Goal: Information Seeking & Learning: Check status

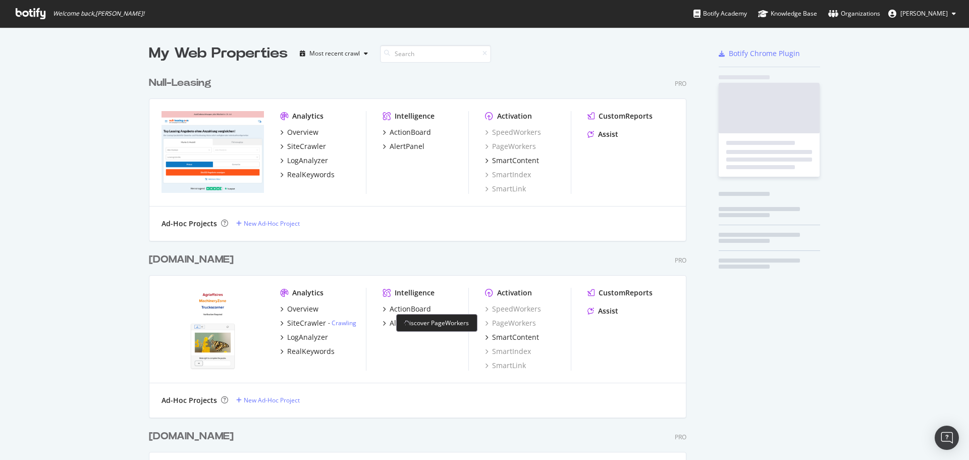
scroll to position [3146, 538]
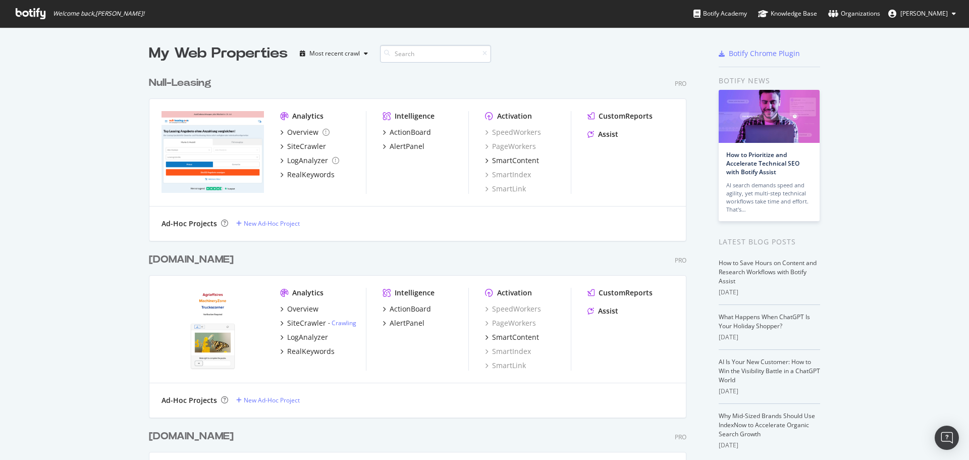
click at [428, 49] on input at bounding box center [435, 54] width 111 height 18
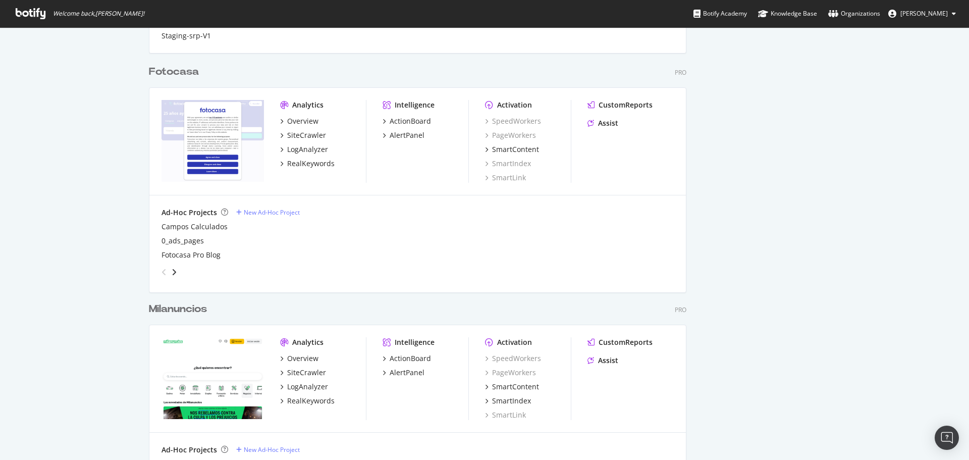
scroll to position [0, 0]
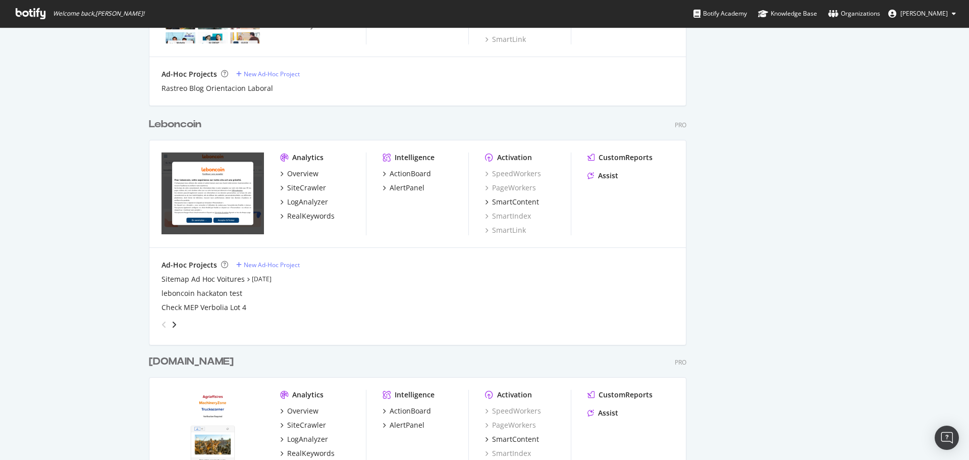
click at [191, 123] on div "Leboncoin" at bounding box center [175, 124] width 52 height 15
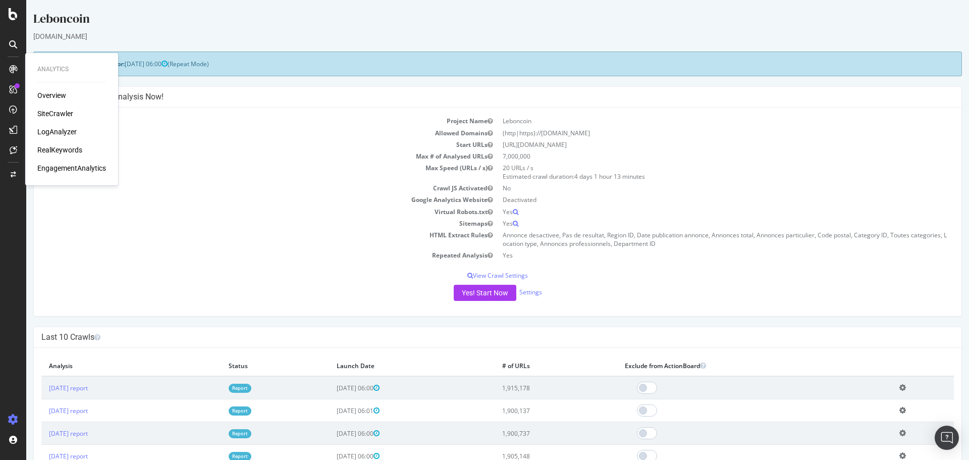
click at [61, 134] on div "LogAnalyzer" at bounding box center [56, 132] width 39 height 10
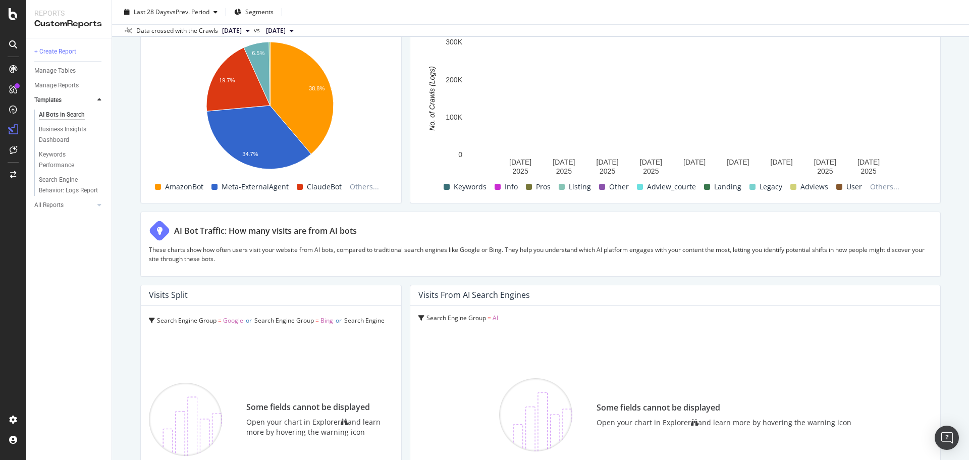
scroll to position [1615, 0]
